Goal: Obtain resource: Download file/media

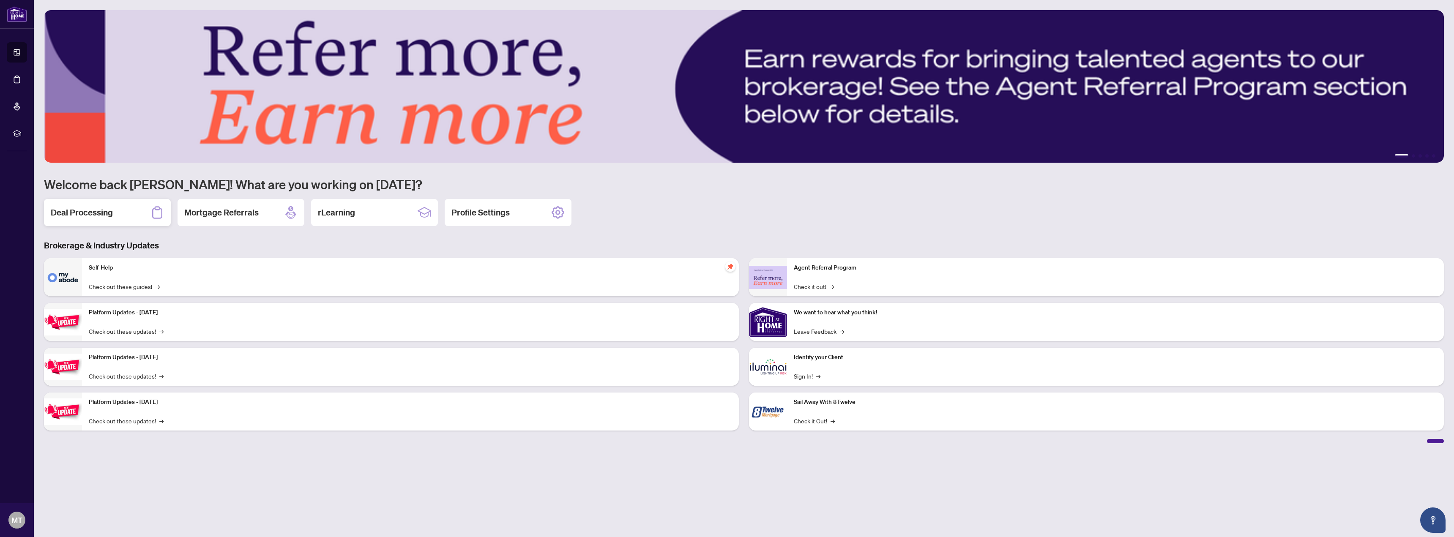
click at [104, 212] on h2 "Deal Processing" at bounding box center [82, 213] width 62 height 12
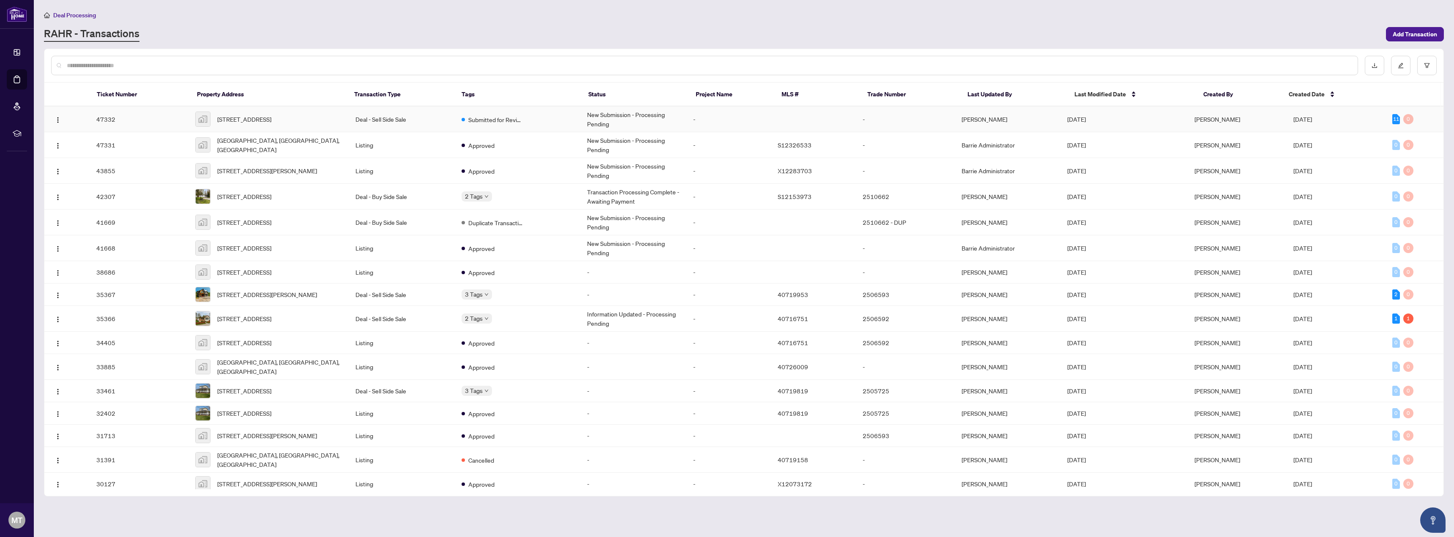
click at [278, 112] on div "[STREET_ADDRESS]" at bounding box center [268, 119] width 147 height 15
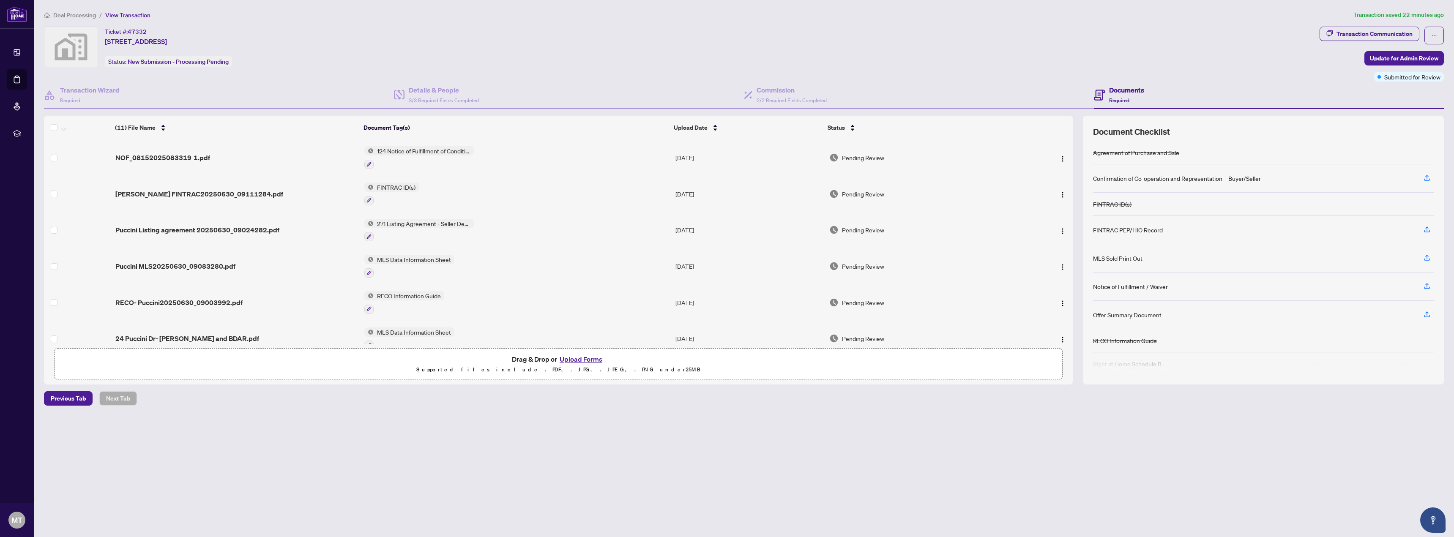
click at [450, 151] on span "124 Notice of Fulfillment of Condition(s) - Agreement of Purchase and Sale" at bounding box center [424, 150] width 100 height 9
click at [180, 152] on td "NOF_08152025083319 1.pdf" at bounding box center [236, 158] width 249 height 36
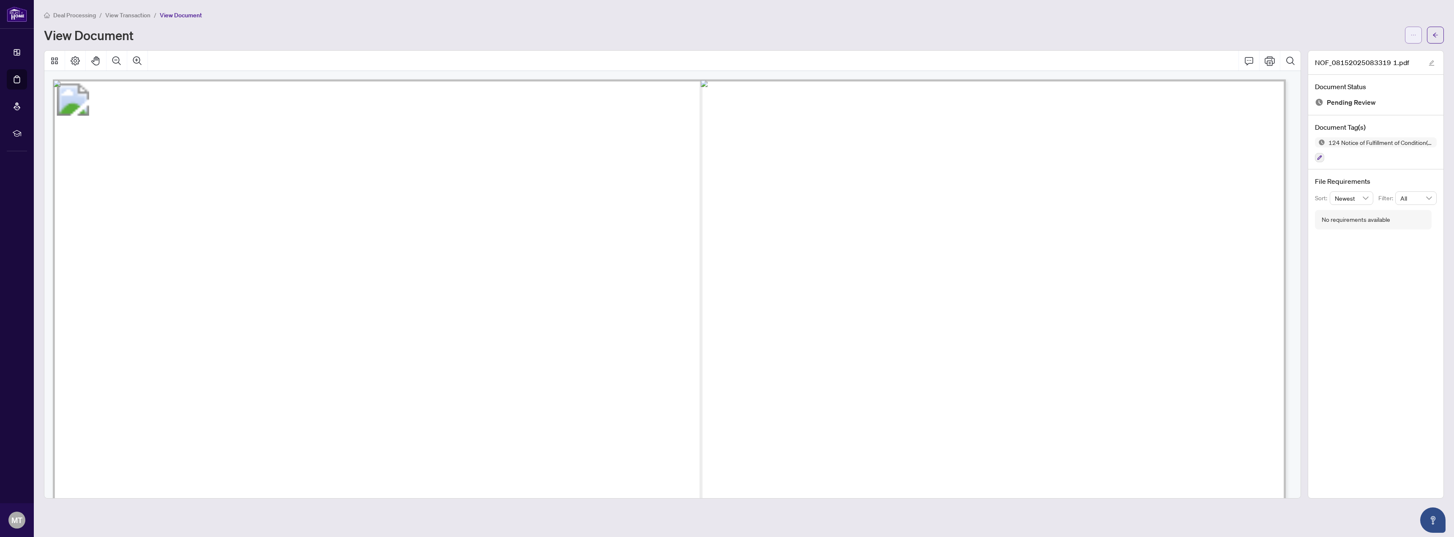
drag, startPoint x: 1410, startPoint y: 39, endPoint x: 1394, endPoint y: 4, distance: 39.0
click at [1407, 31] on button "button" at bounding box center [1413, 35] width 17 height 17
click at [1395, 57] on span "Download" at bounding box center [1383, 53] width 64 height 9
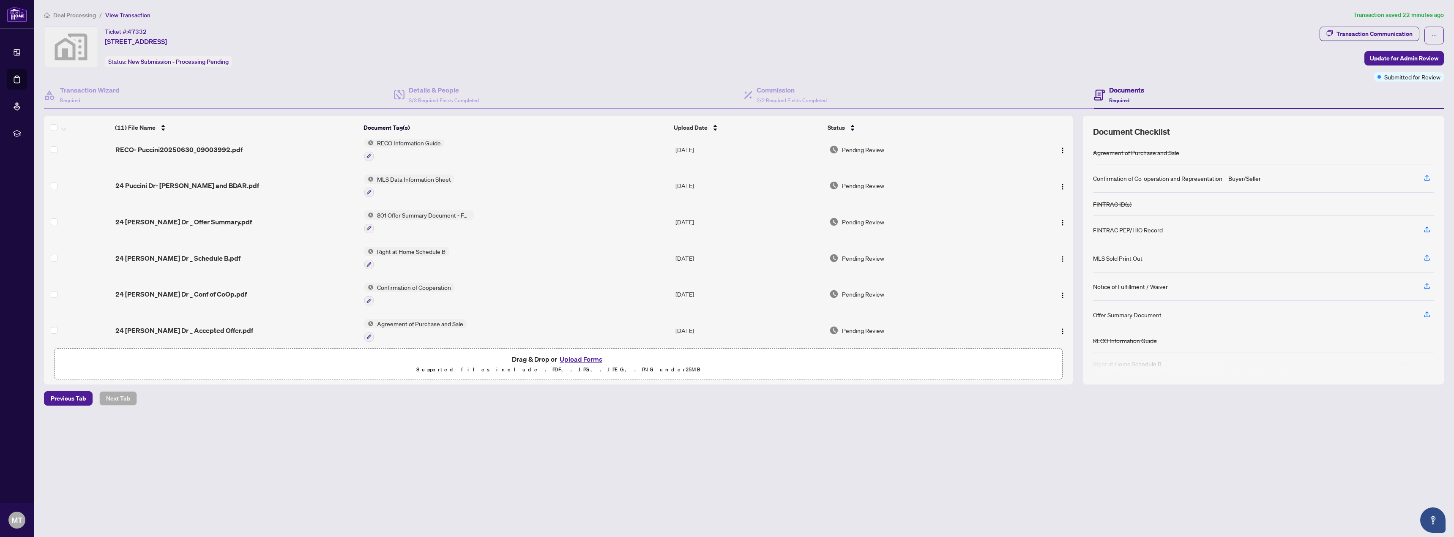
scroll to position [169, 0]
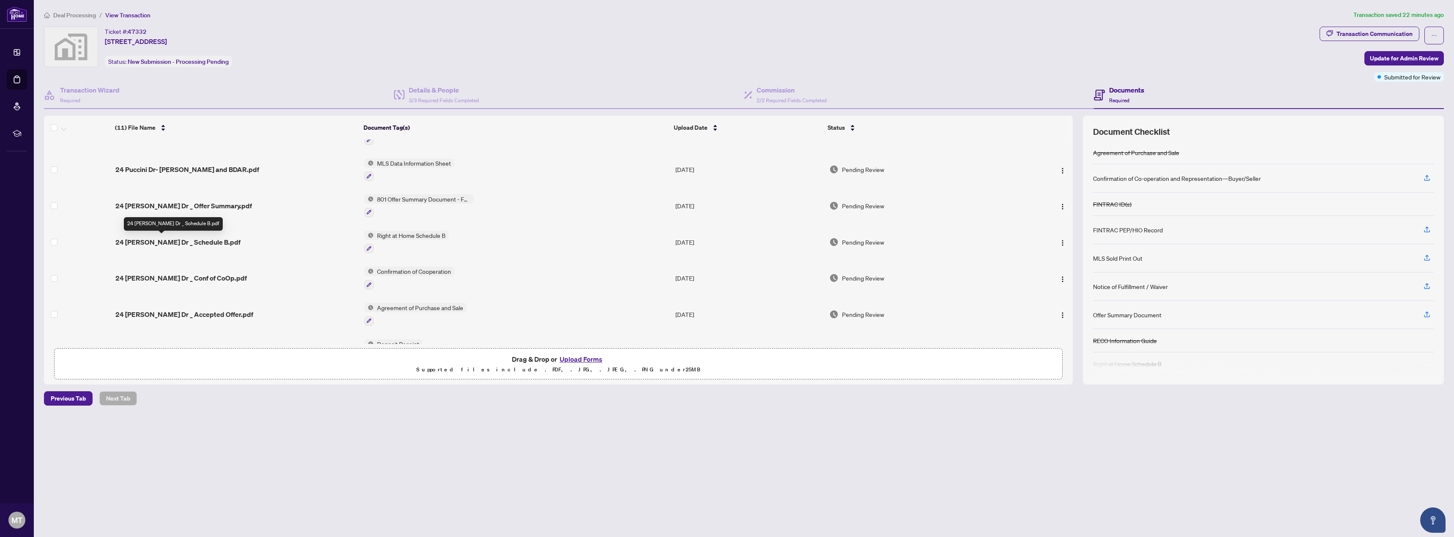
click at [167, 238] on span "24 [PERSON_NAME] Dr _ Schedule B.pdf" at bounding box center [177, 242] width 125 height 10
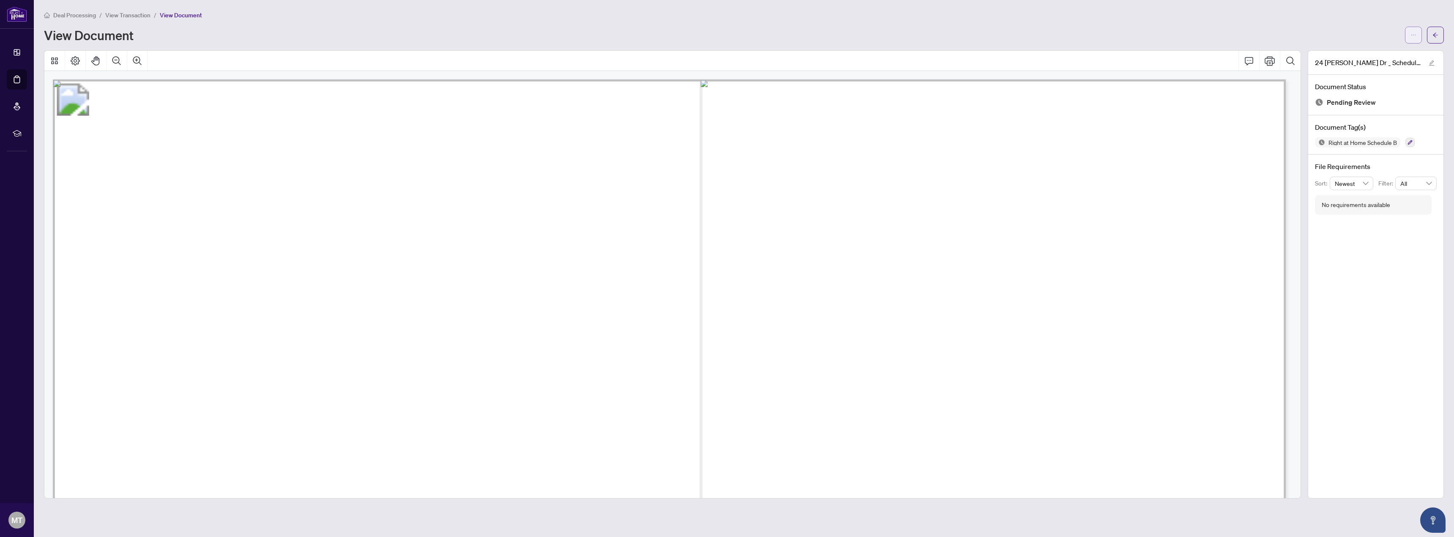
click at [1408, 38] on button "button" at bounding box center [1413, 35] width 17 height 17
click at [1391, 58] on span "Download" at bounding box center [1383, 53] width 64 height 9
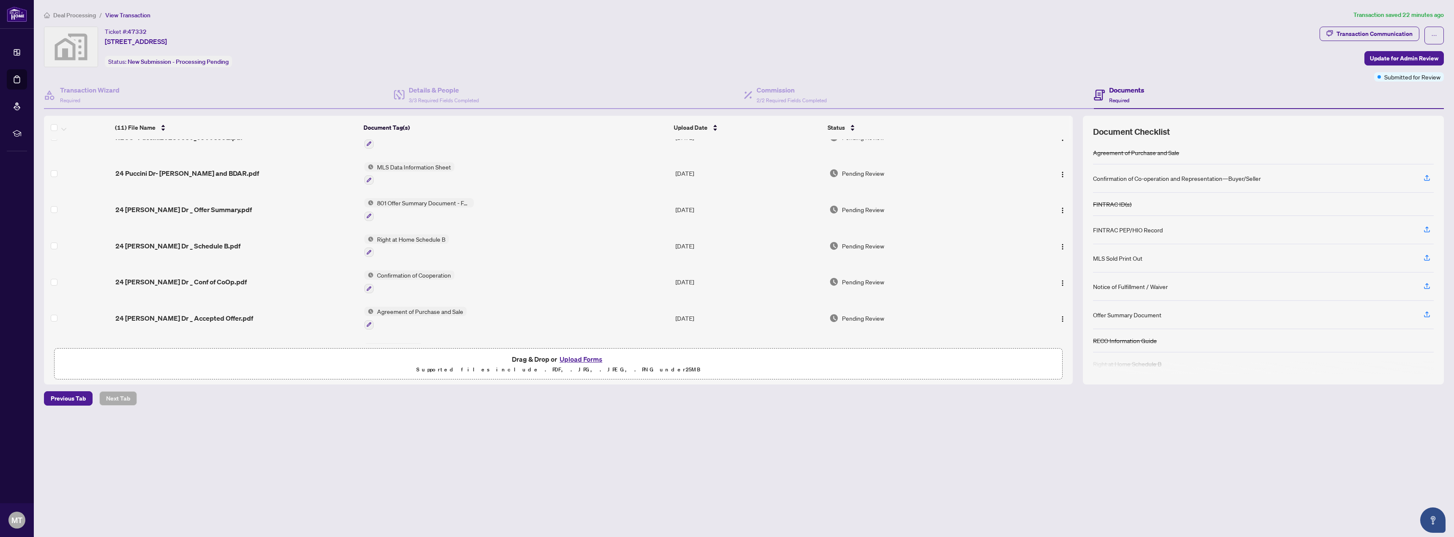
scroll to position [195, 0]
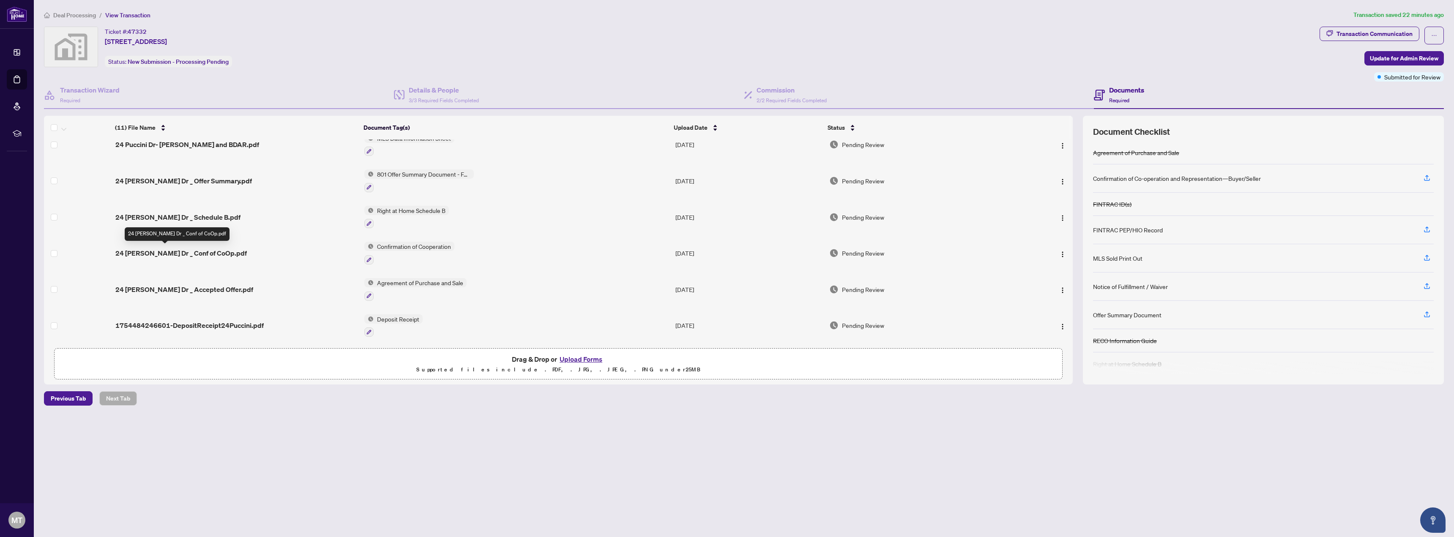
click at [210, 253] on span "24 [PERSON_NAME] Dr _ Conf of CoOp.pdf" at bounding box center [180, 253] width 131 height 10
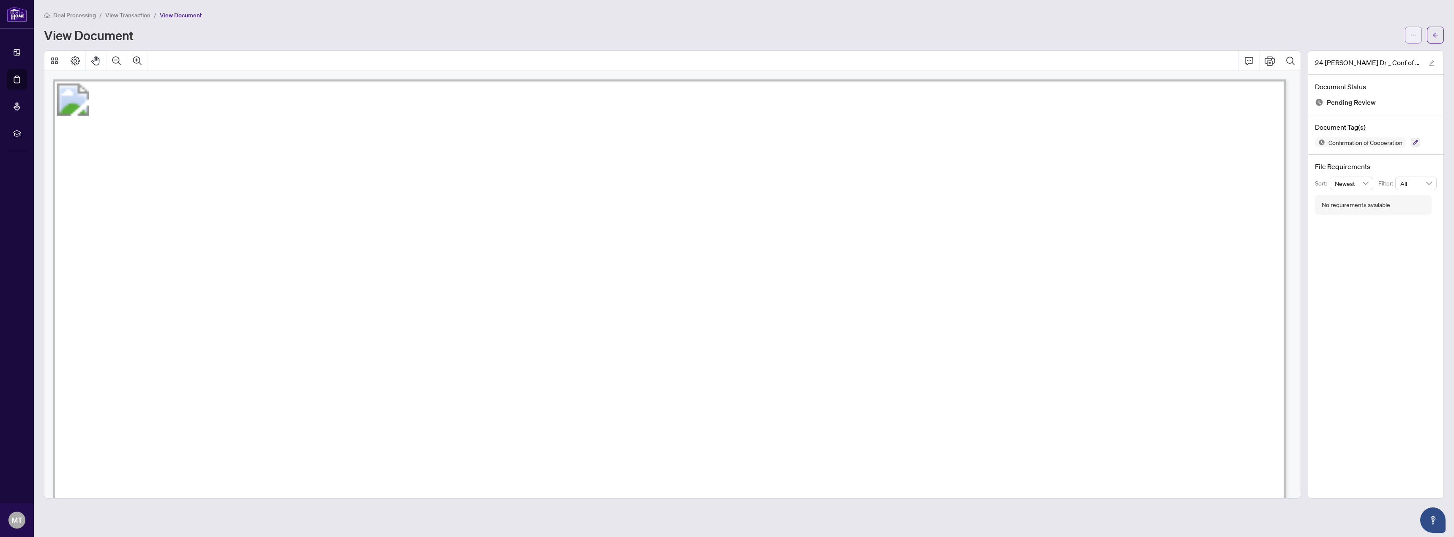
click at [1415, 32] on icon "ellipsis" at bounding box center [1414, 35] width 6 height 6
click at [1380, 50] on span "Download" at bounding box center [1383, 53] width 64 height 9
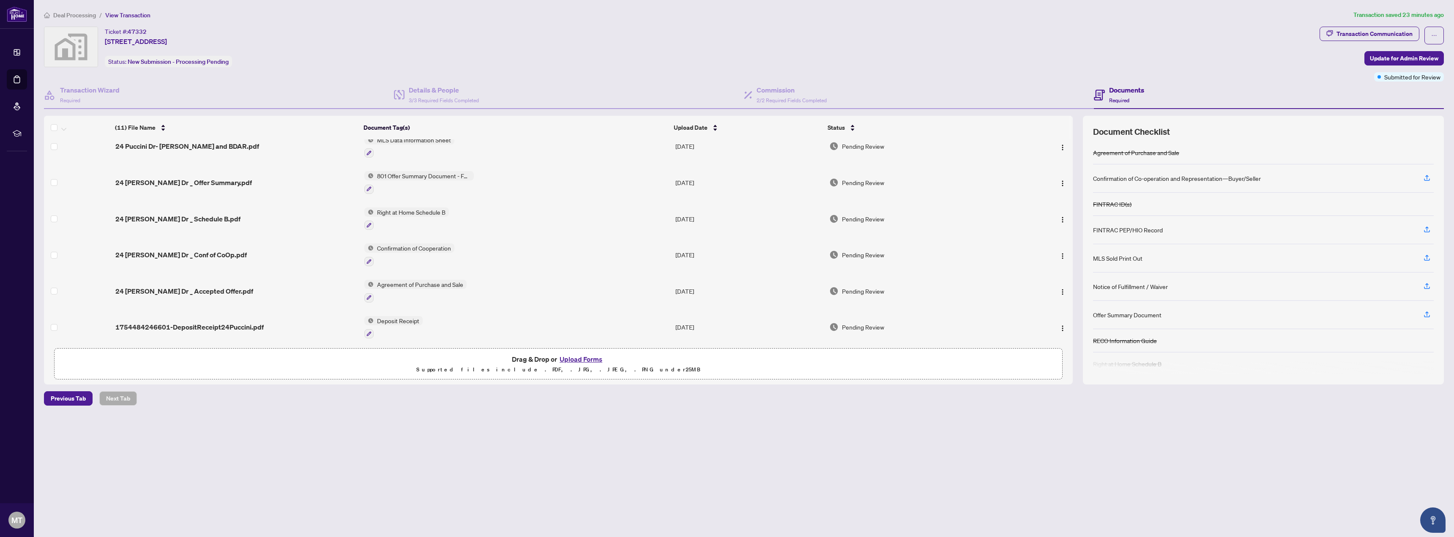
scroll to position [195, 0]
click at [416, 278] on span "Agreement of Purchase and Sale" at bounding box center [420, 282] width 93 height 9
click at [192, 286] on span "24 [PERSON_NAME] Dr _ Accepted Offer.pdf" at bounding box center [184, 290] width 138 height 10
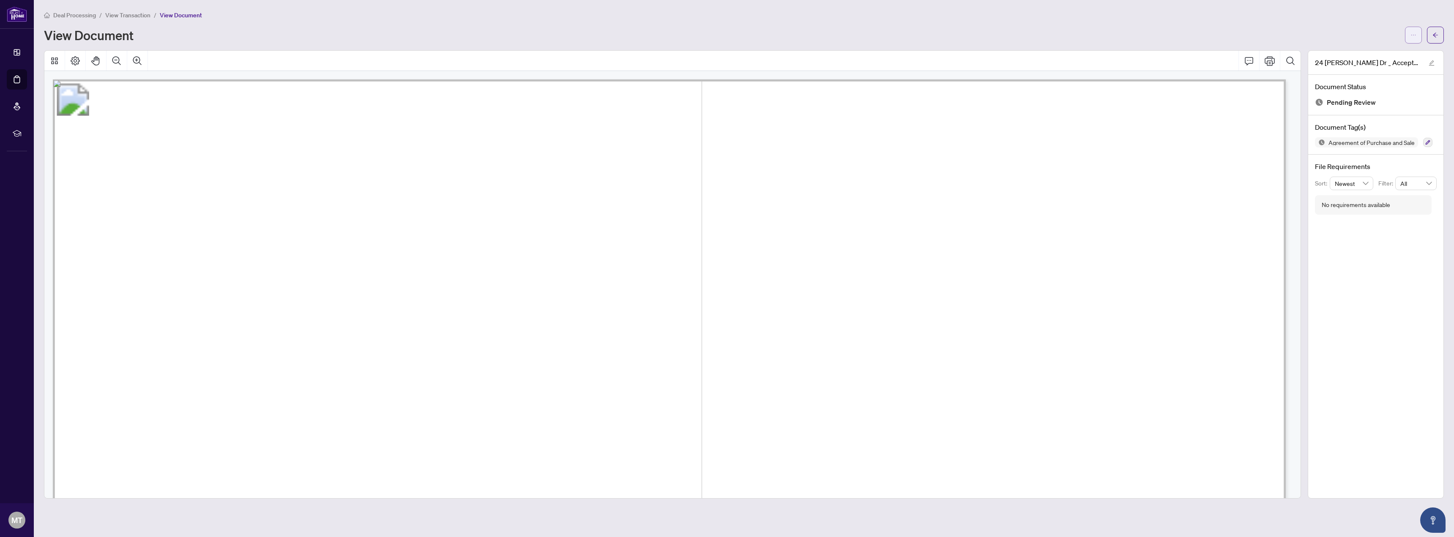
click at [1412, 36] on icon "ellipsis" at bounding box center [1414, 35] width 6 height 6
click at [1374, 55] on span "Download" at bounding box center [1383, 53] width 64 height 9
